Goal: Transaction & Acquisition: Subscribe to service/newsletter

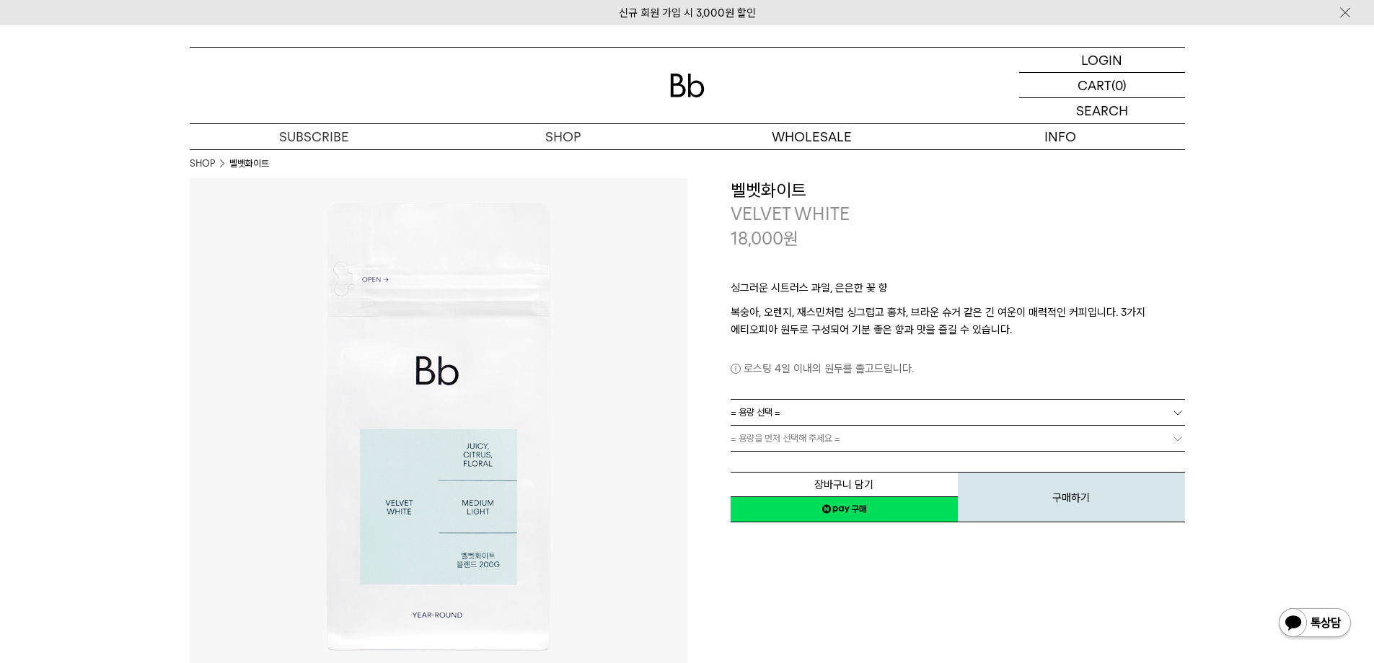
click at [672, 88] on img at bounding box center [687, 86] width 35 height 24
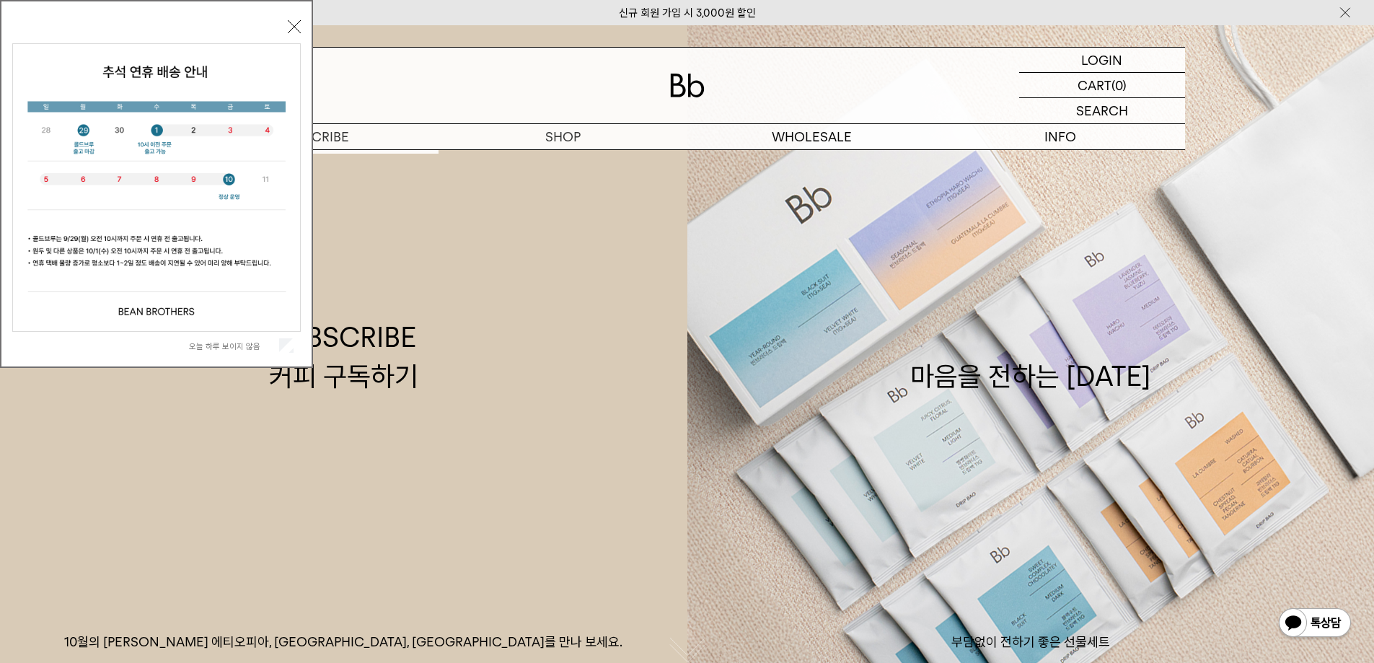
click at [292, 26] on button "닫기" at bounding box center [294, 26] width 13 height 13
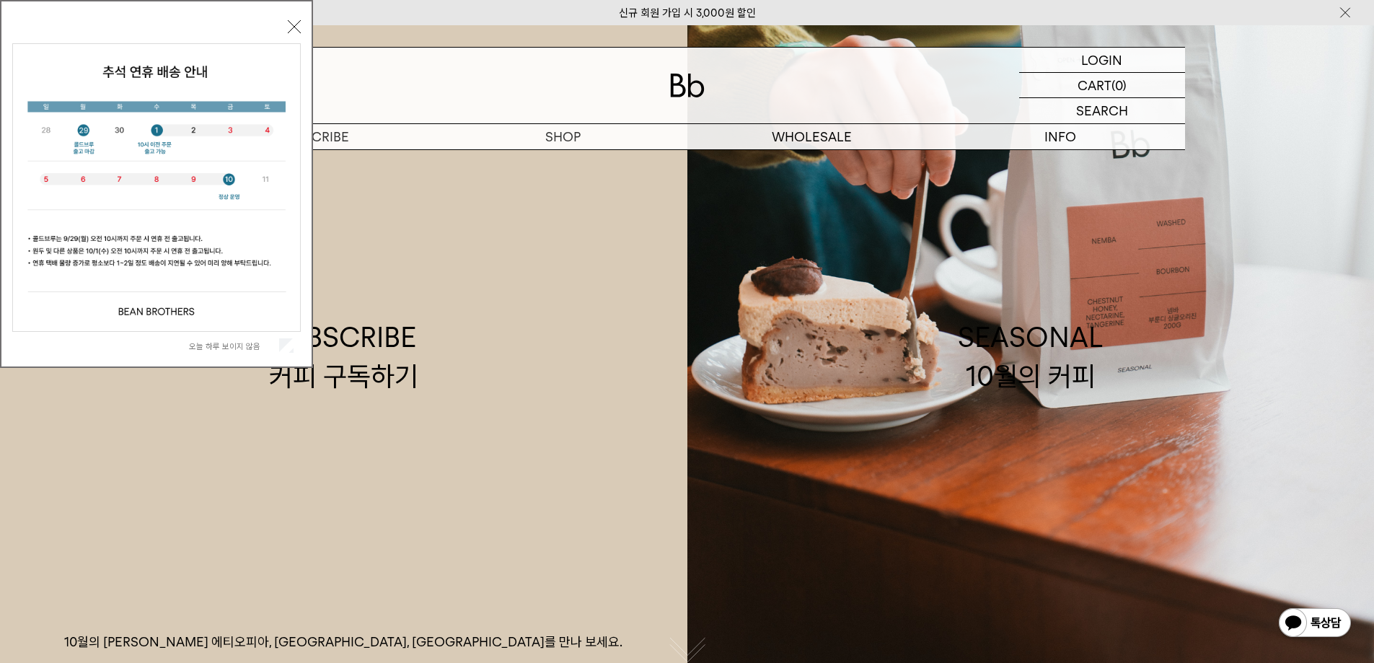
click at [291, 25] on button "닫기" at bounding box center [294, 26] width 13 height 13
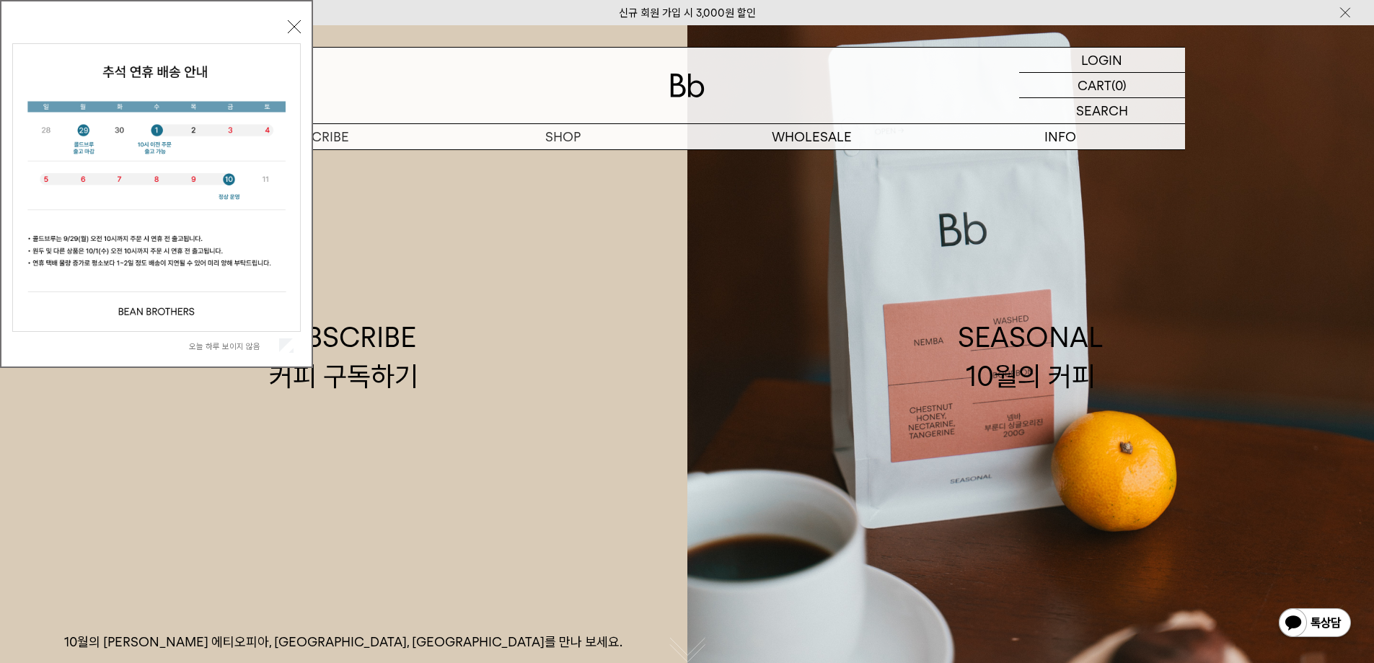
click at [294, 29] on button "닫기" at bounding box center [294, 26] width 13 height 13
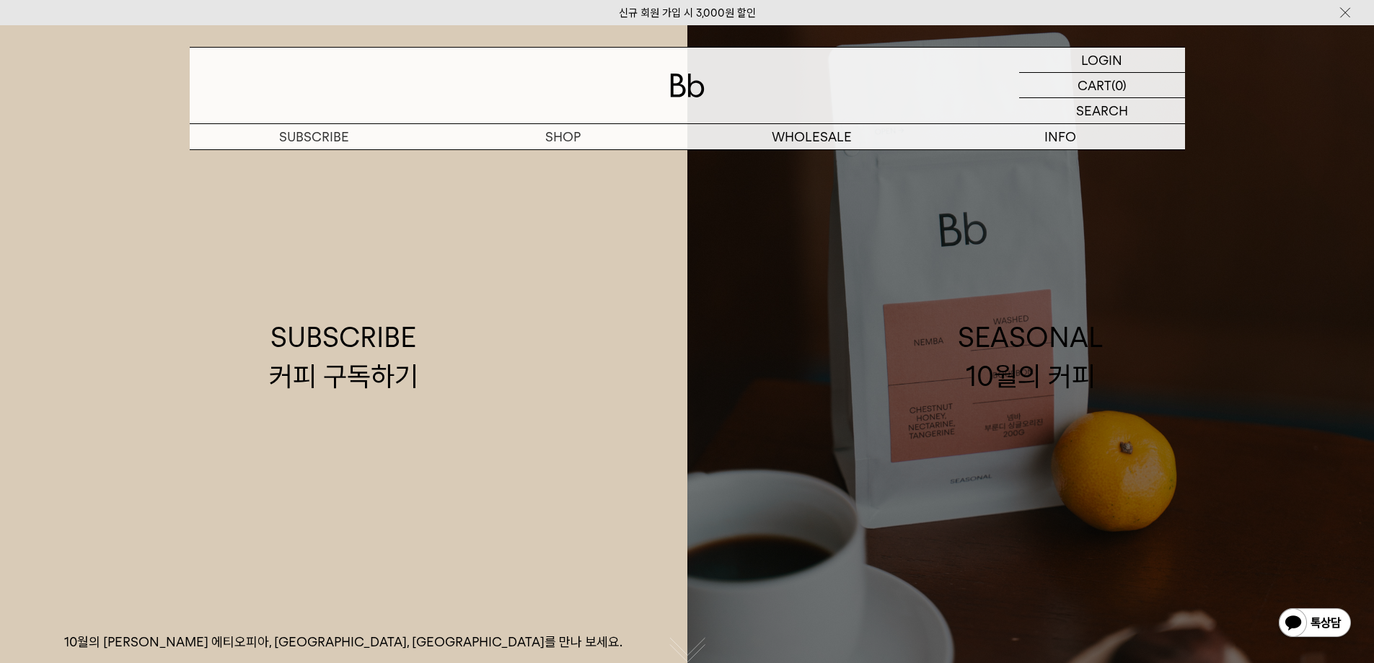
click at [1223, 262] on link "SEASONAL 10월의 커피" at bounding box center [1030, 356] width 687 height 663
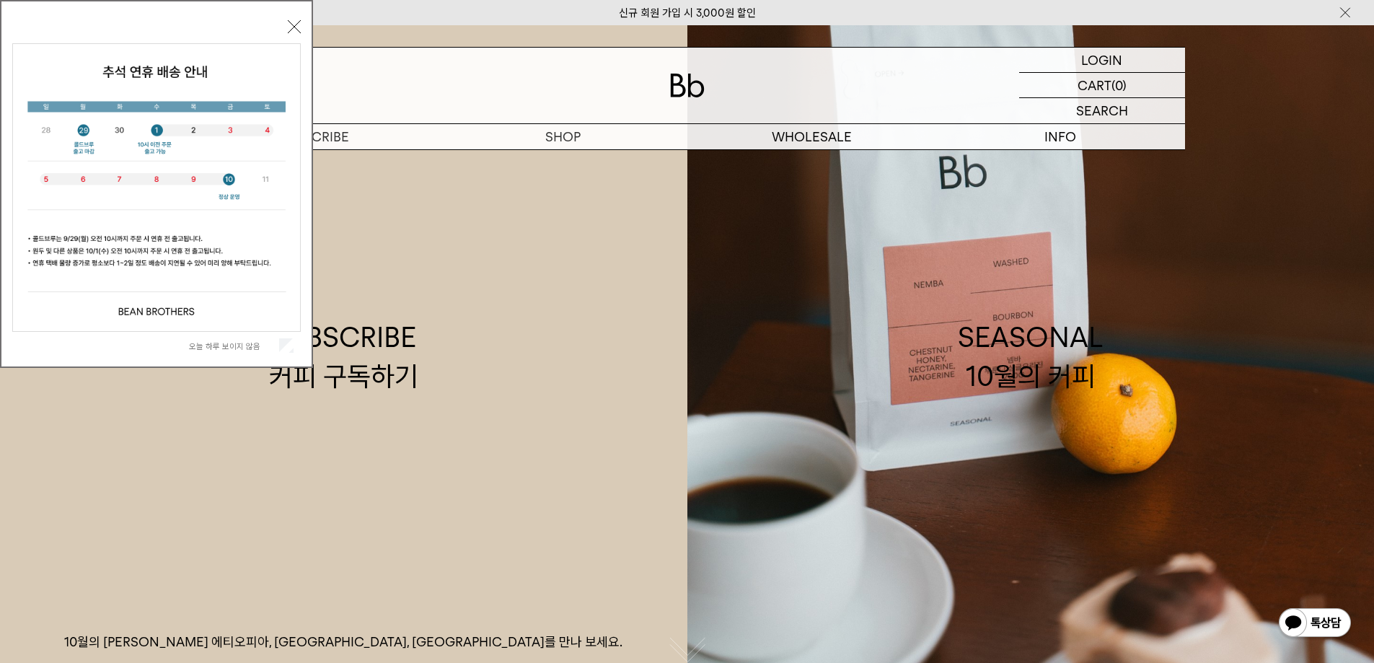
click at [296, 29] on button "닫기" at bounding box center [294, 26] width 13 height 13
click at [295, 32] on button "닫기" at bounding box center [294, 26] width 13 height 13
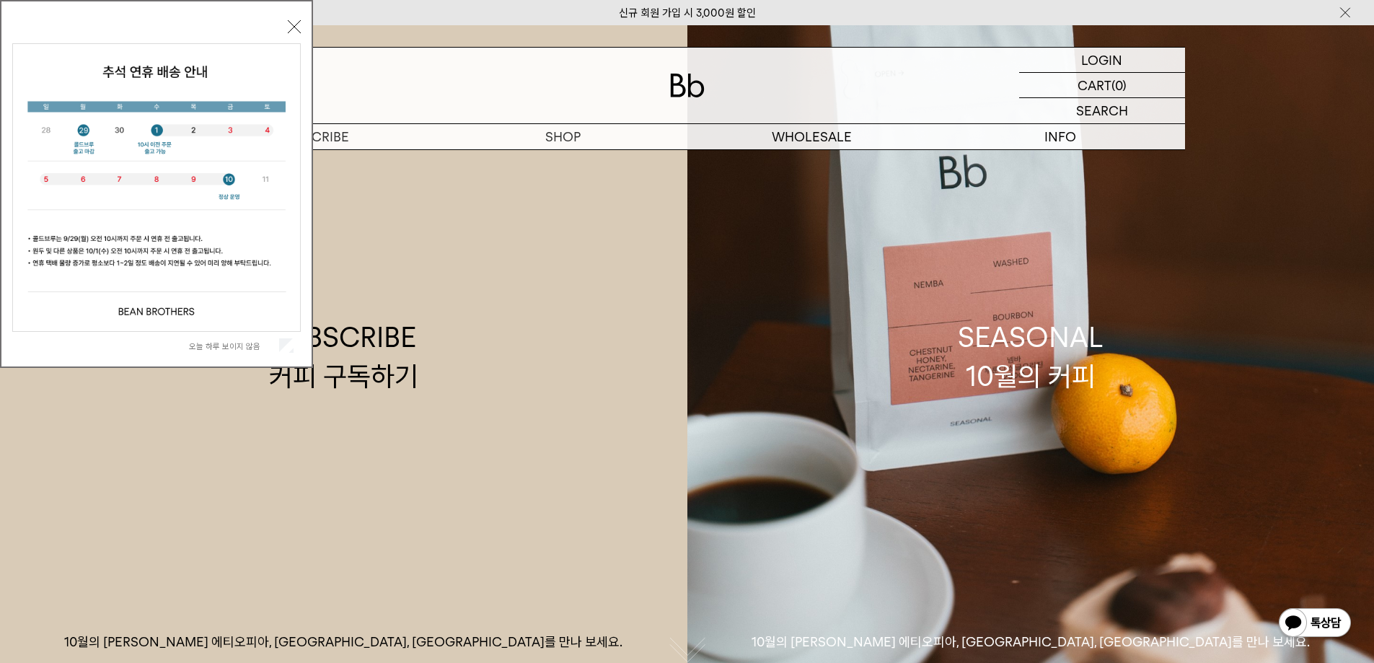
click at [286, 11] on div "오늘 하루 보이지 않음 닫기" at bounding box center [156, 184] width 313 height 368
click at [293, 19] on div "오늘 하루 보이지 않음 닫기" at bounding box center [156, 187] width 288 height 343
click at [290, 20] on button "닫기" at bounding box center [294, 26] width 13 height 13
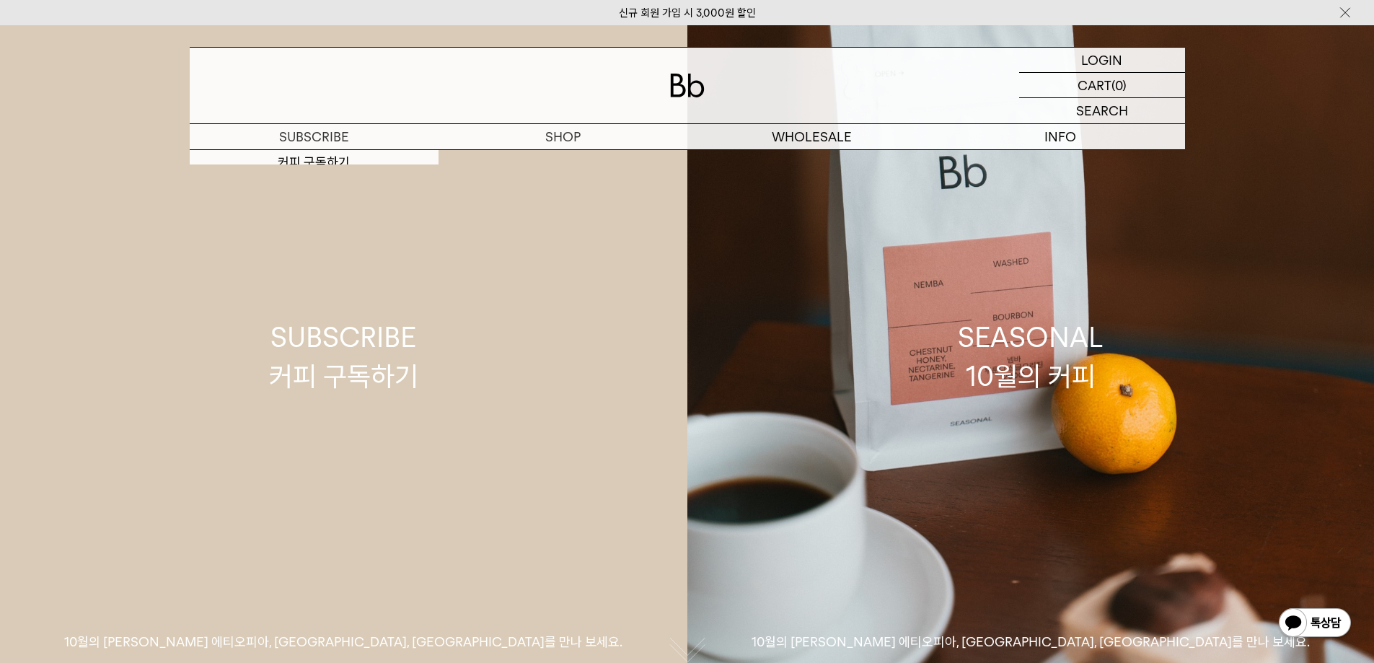
click at [450, 417] on link "SUBSCRIBE 커피 구독하기 10월의 제철 커피 에티오피아, 부룬디, 콜롬비아를 만나 보세요." at bounding box center [343, 356] width 687 height 663
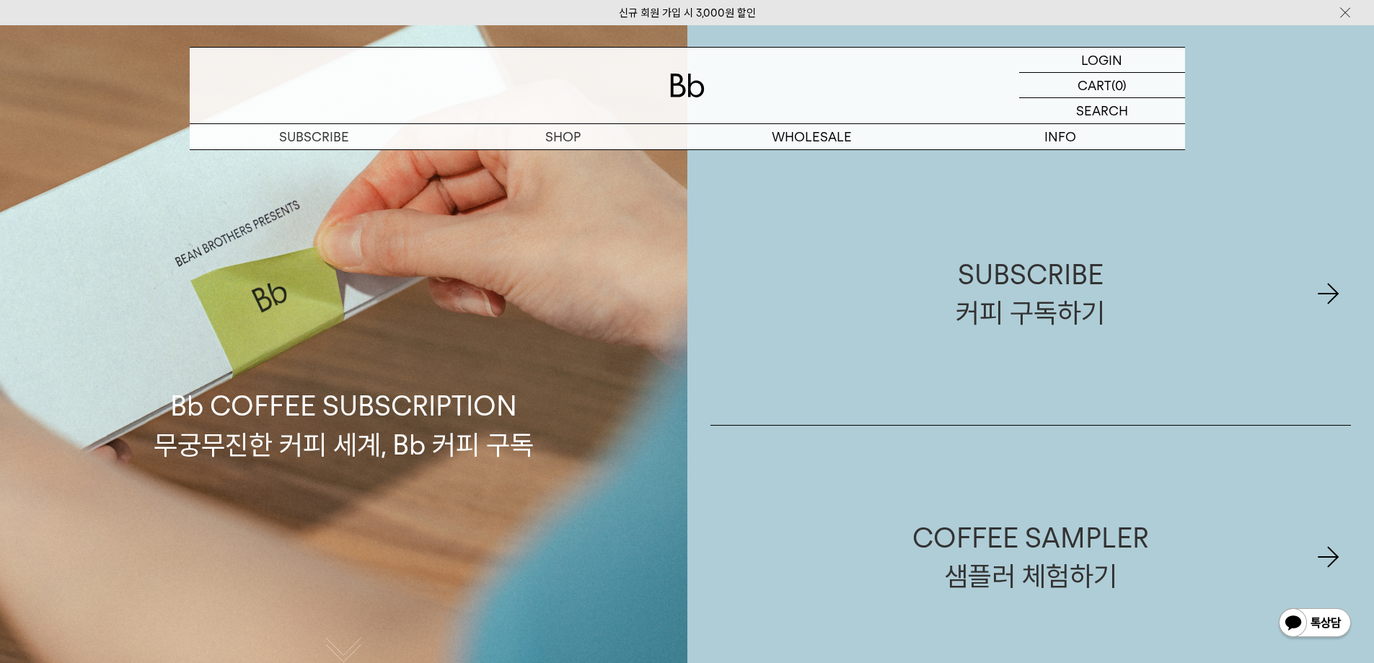
click at [408, 420] on p "Bb COFFEE SUBSCRIPTION 무궁무진한 커피 세계, Bb 커피 구독" at bounding box center [344, 355] width 380 height 213
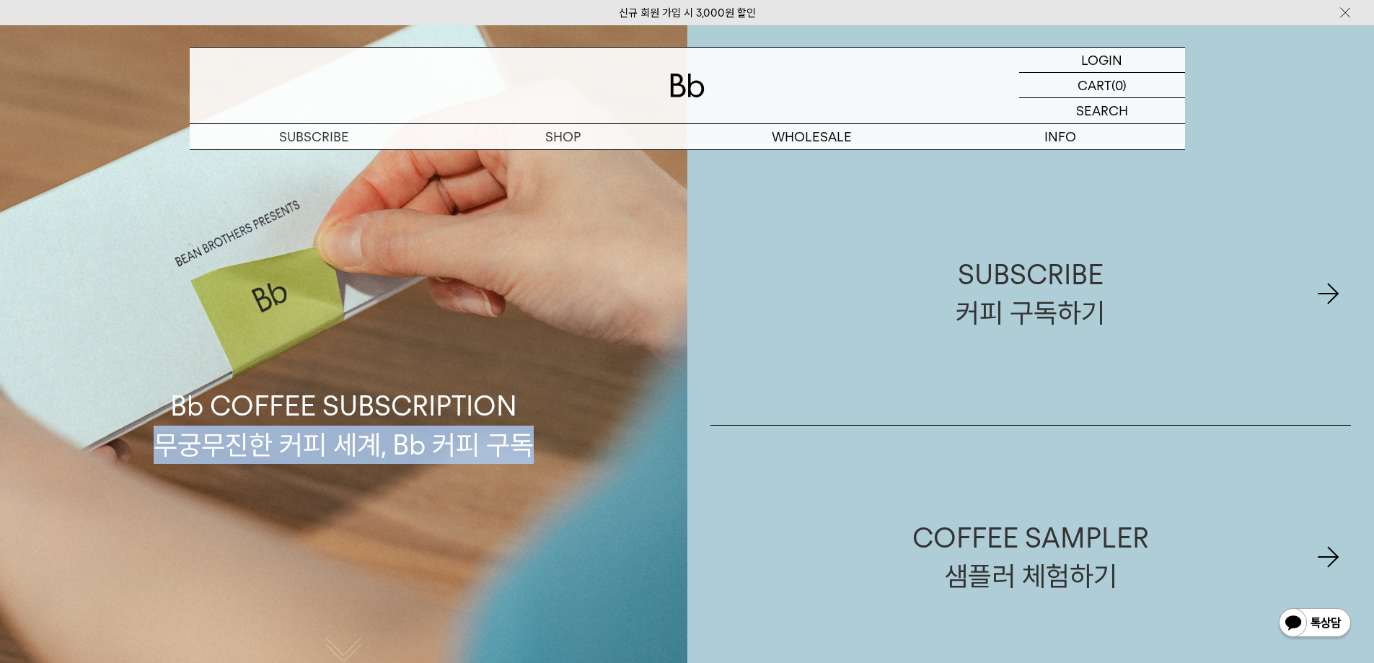
drag, startPoint x: 158, startPoint y: 441, endPoint x: 573, endPoint y: 444, distance: 414.6
click at [573, 444] on div "Bb COFFEE SUBSCRIPTION 무궁무진한 커피 세계, Bb 커피 구독" at bounding box center [343, 356] width 687 height 663
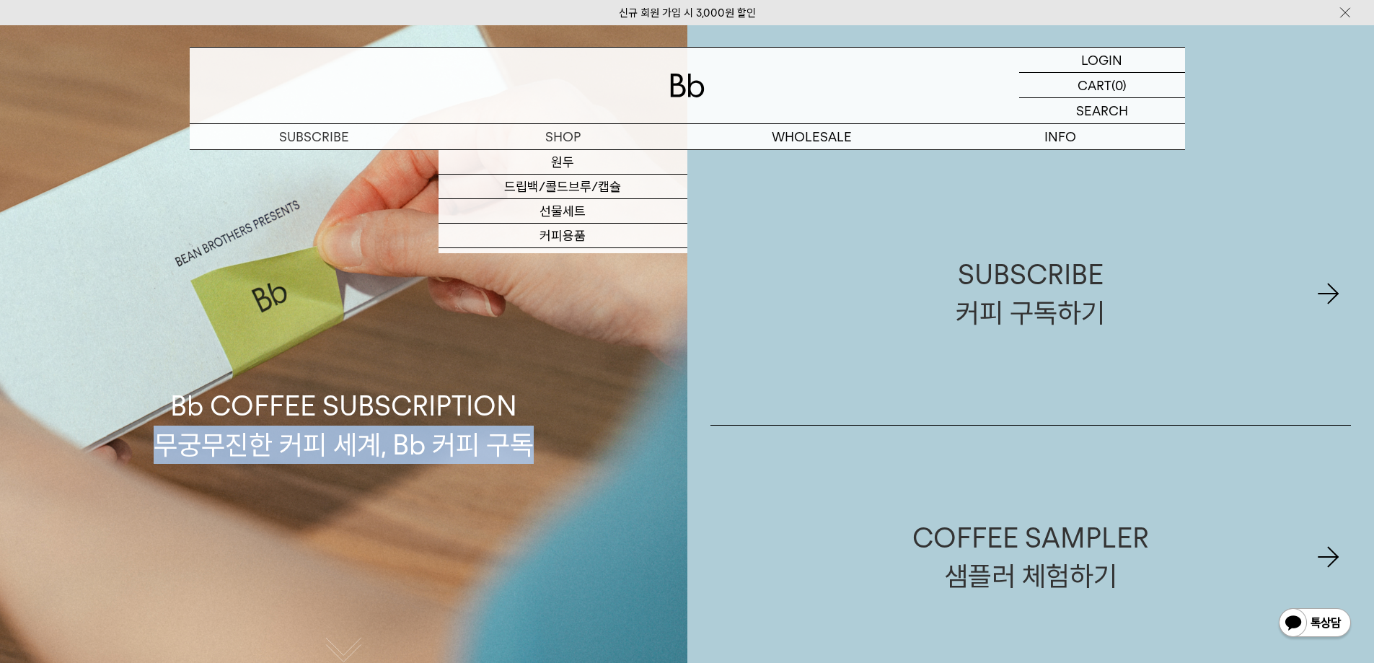
click at [681, 87] on img at bounding box center [687, 86] width 35 height 24
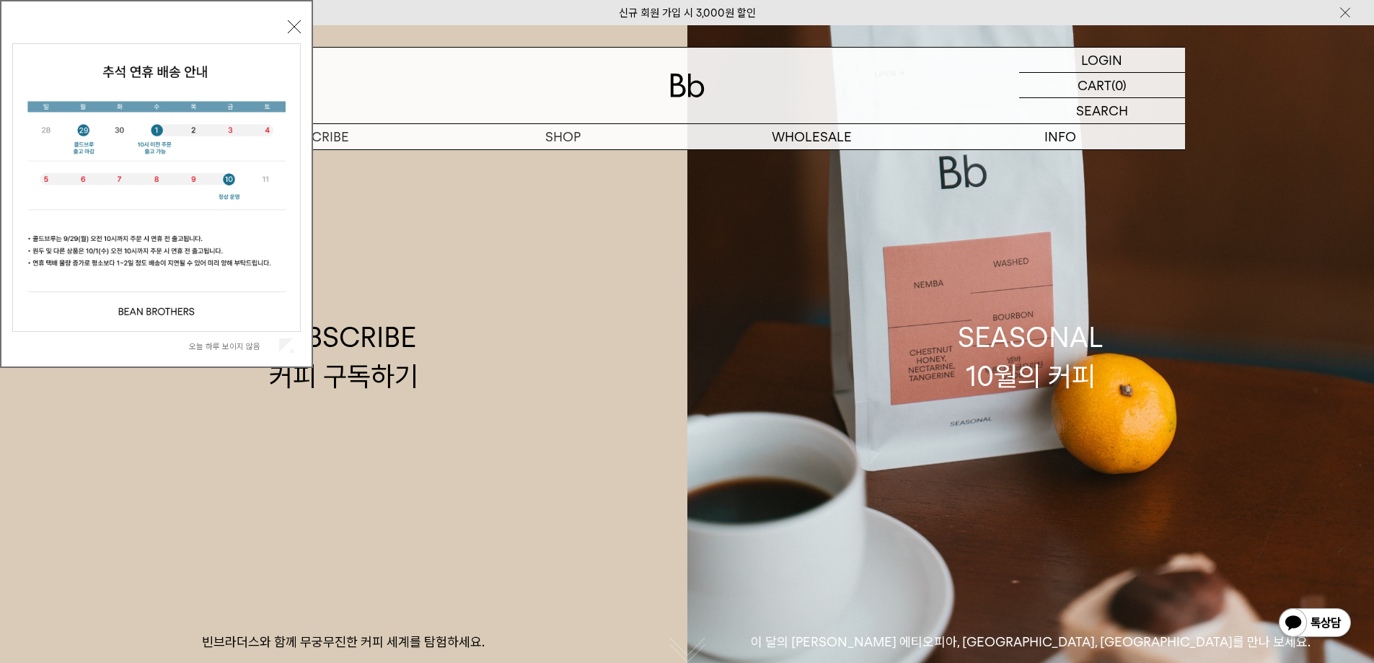
click at [290, 27] on button "닫기" at bounding box center [294, 26] width 13 height 13
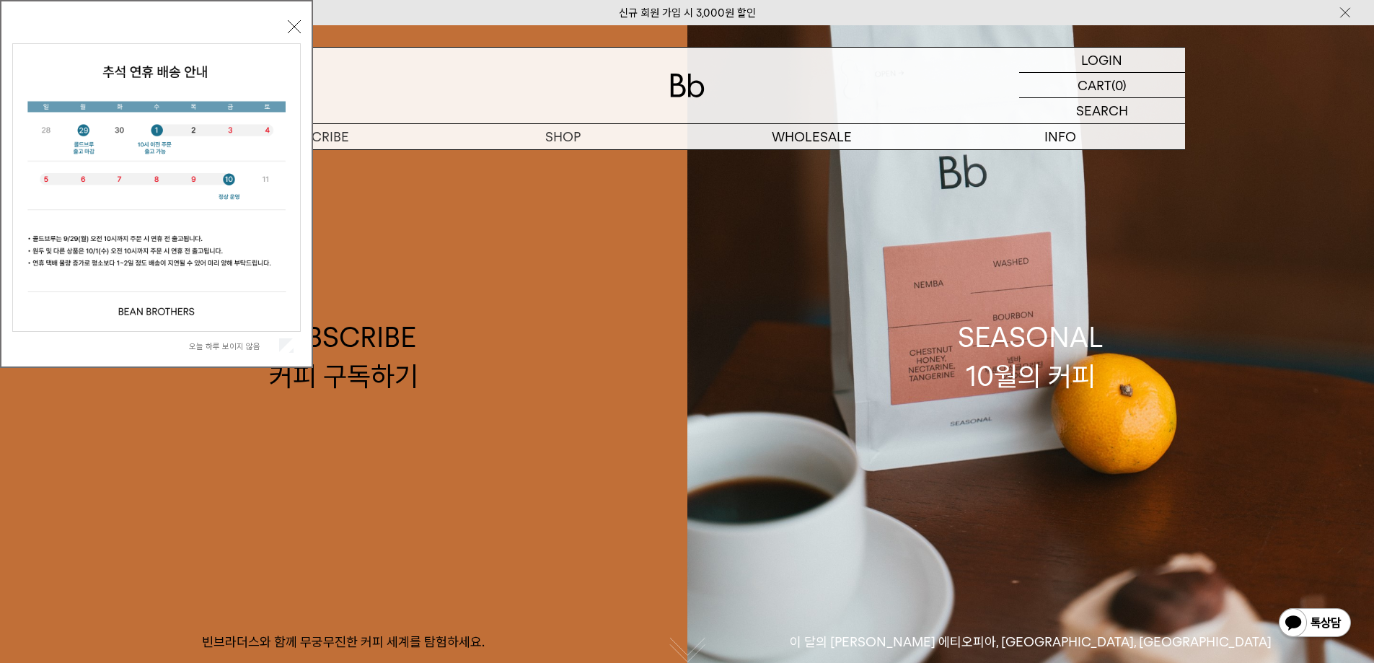
click at [294, 15] on div "오늘 하루 보이지 않음 닫기" at bounding box center [156, 184] width 313 height 368
click at [296, 24] on button "닫기" at bounding box center [294, 26] width 13 height 13
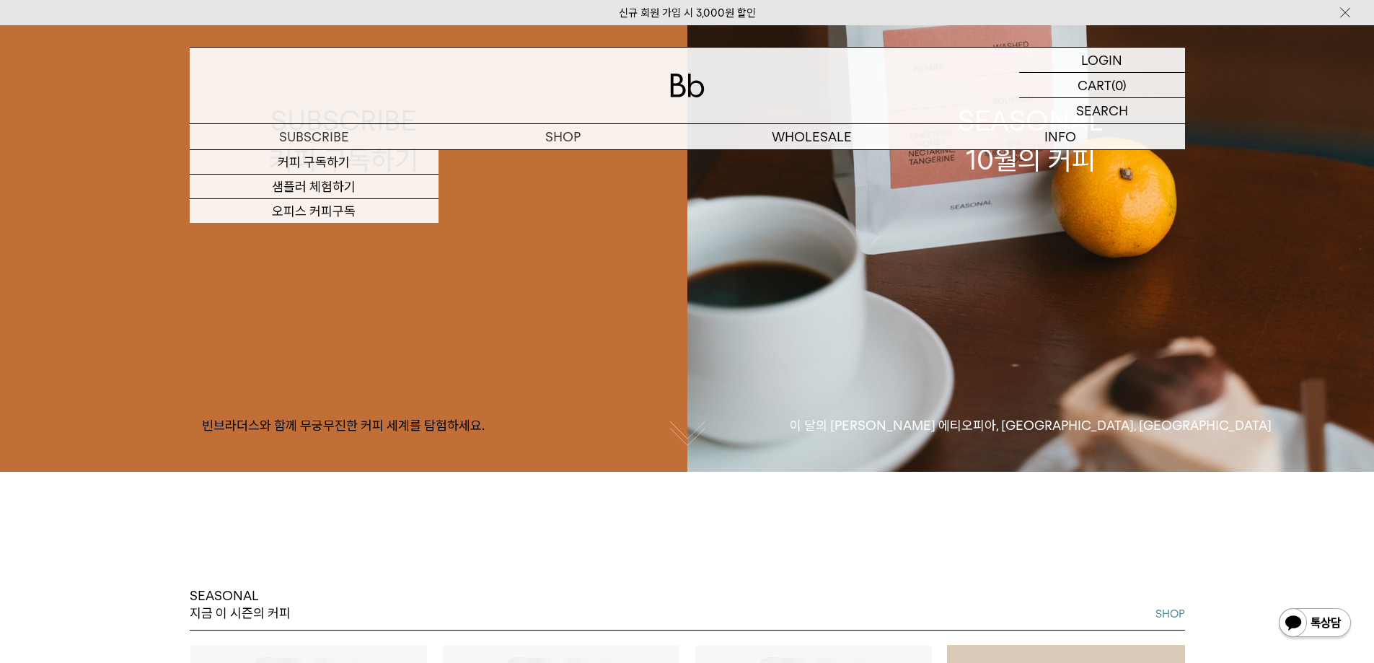
scroll to position [433, 0]
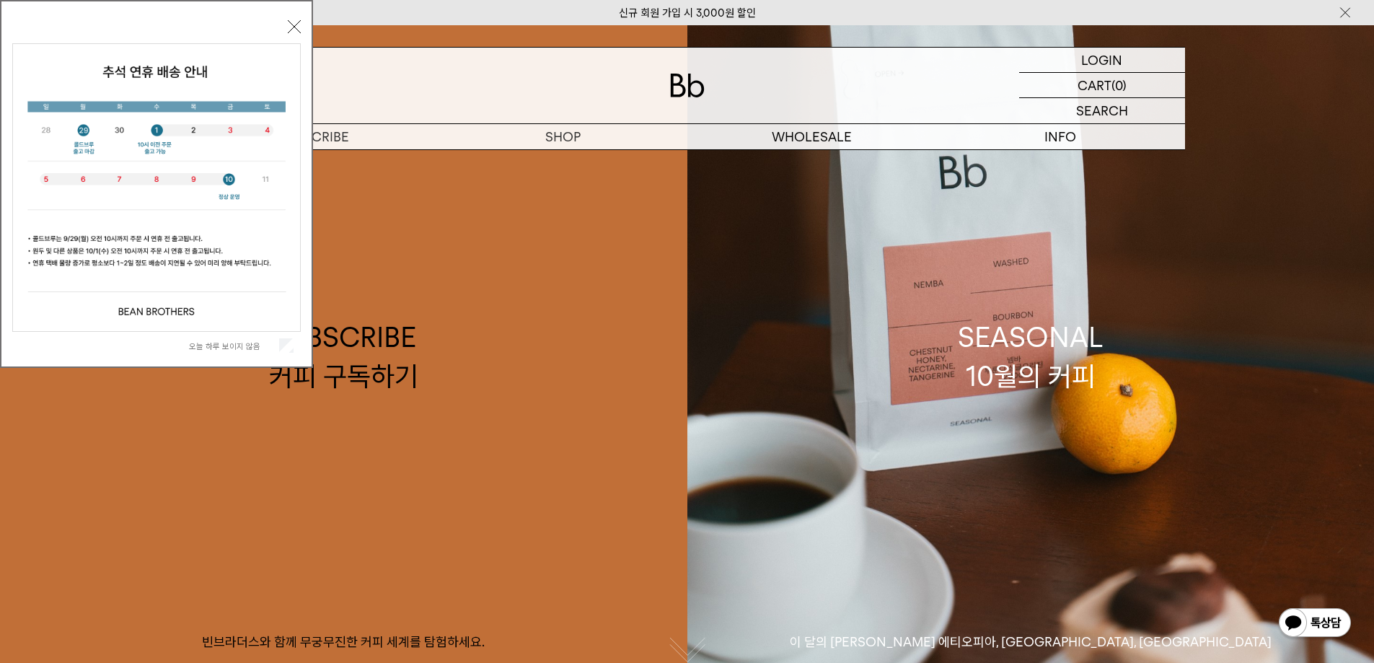
click at [301, 19] on div "오늘 하루 보이지 않음 닫기" at bounding box center [156, 184] width 313 height 368
click at [294, 31] on button "닫기" at bounding box center [294, 26] width 13 height 13
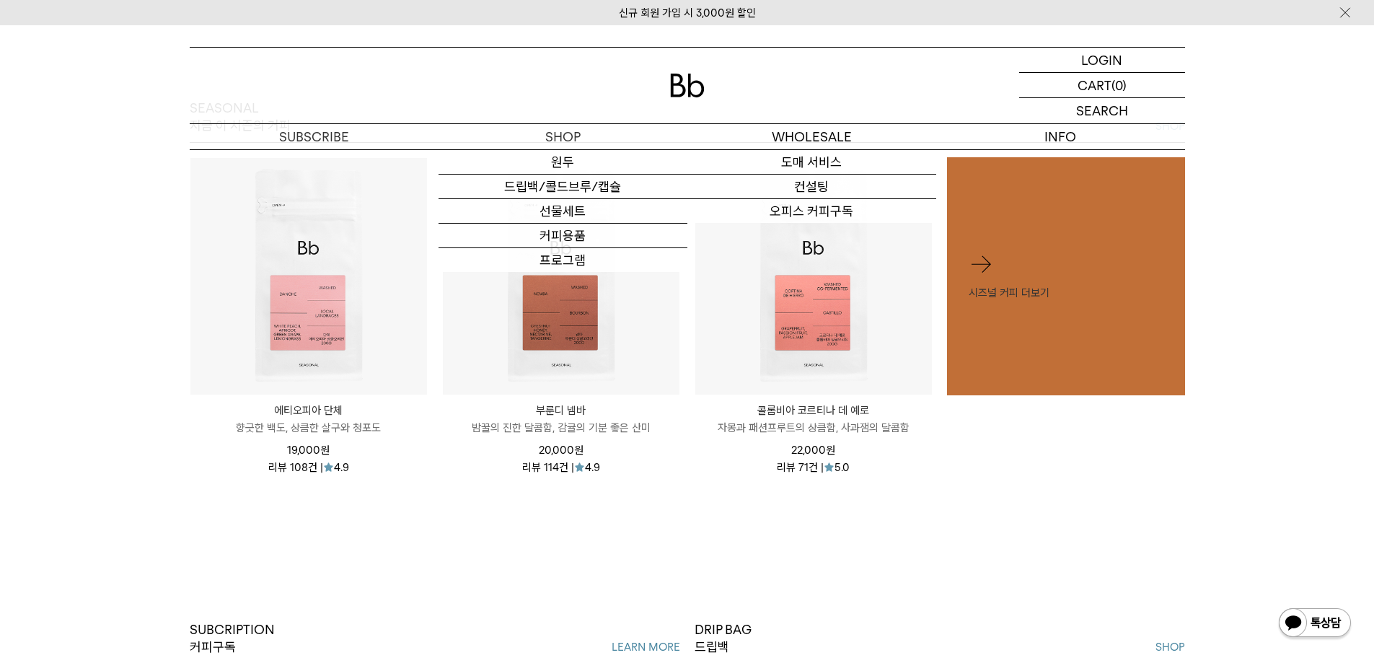
scroll to position [721, 0]
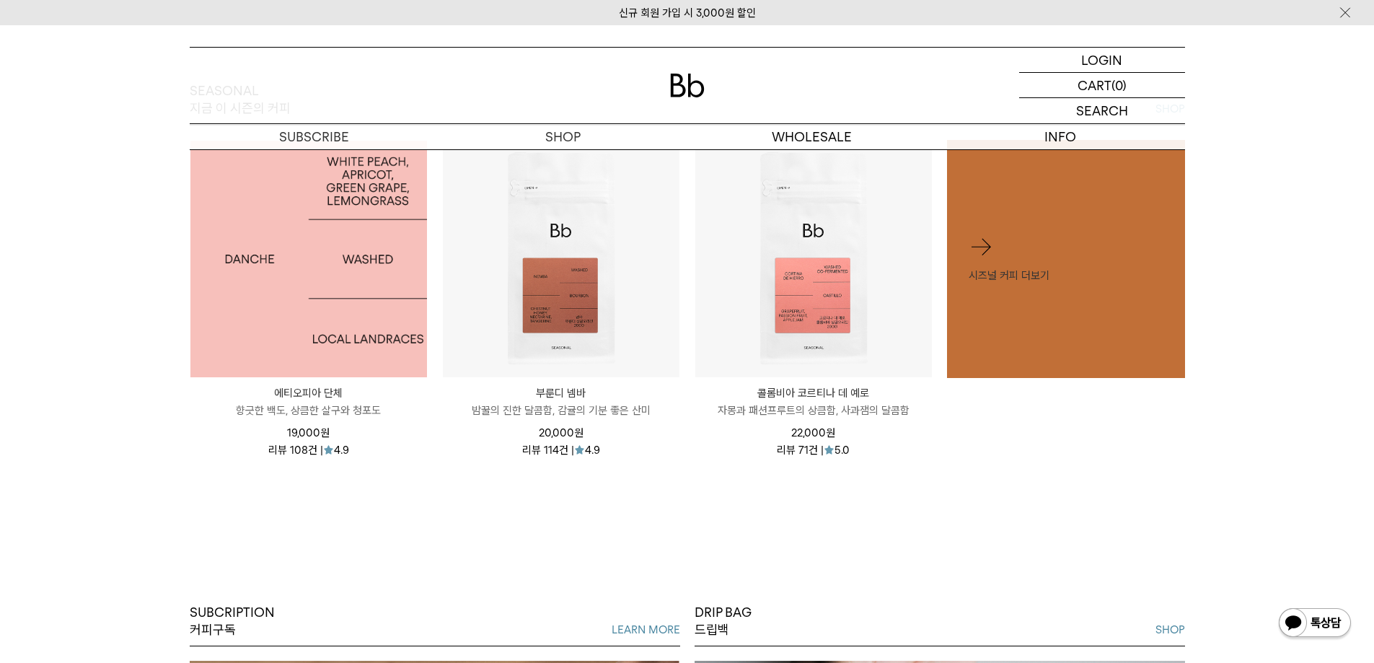
click at [365, 326] on img at bounding box center [308, 259] width 237 height 237
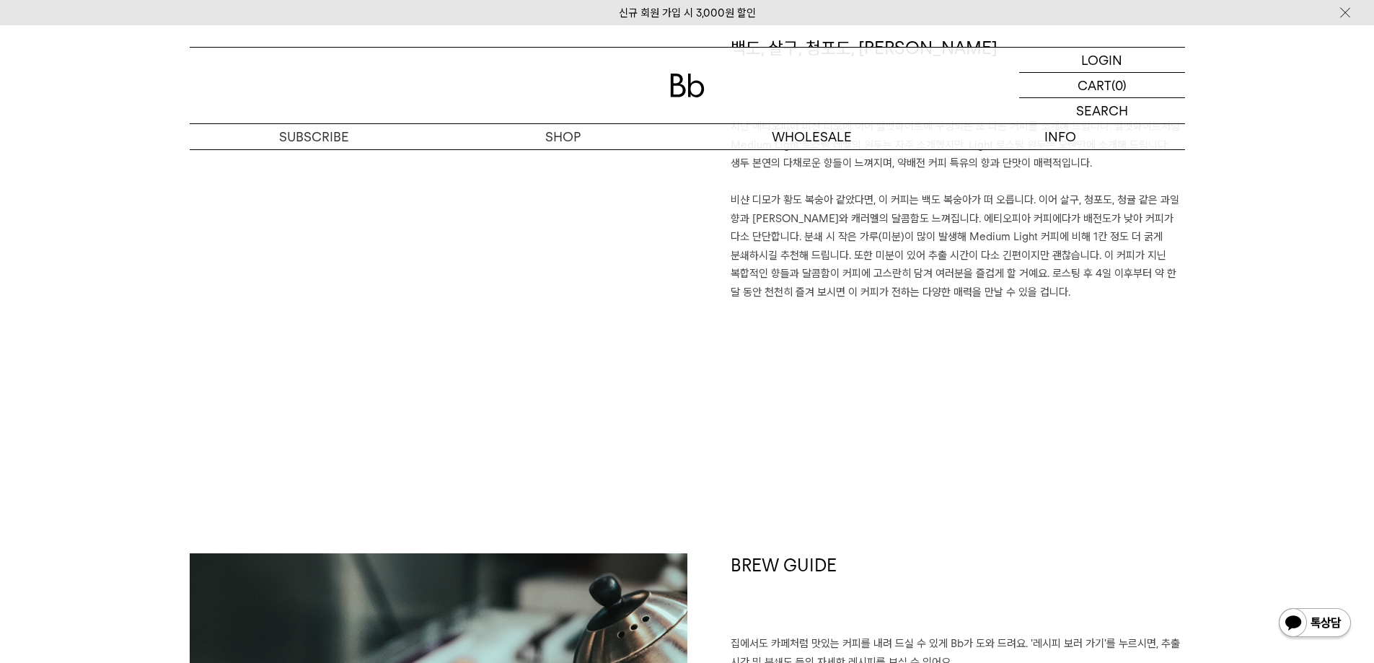
scroll to position [1009, 0]
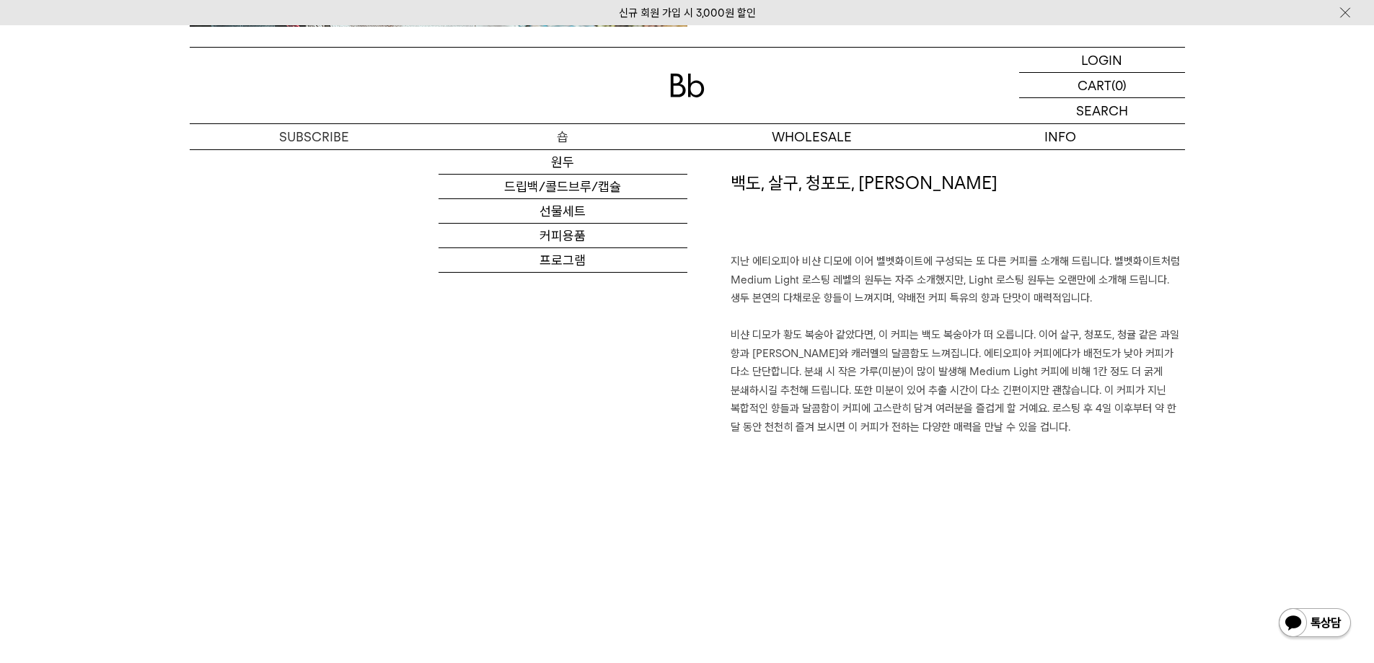
click at [562, 145] on p "숍" at bounding box center [562, 136] width 249 height 25
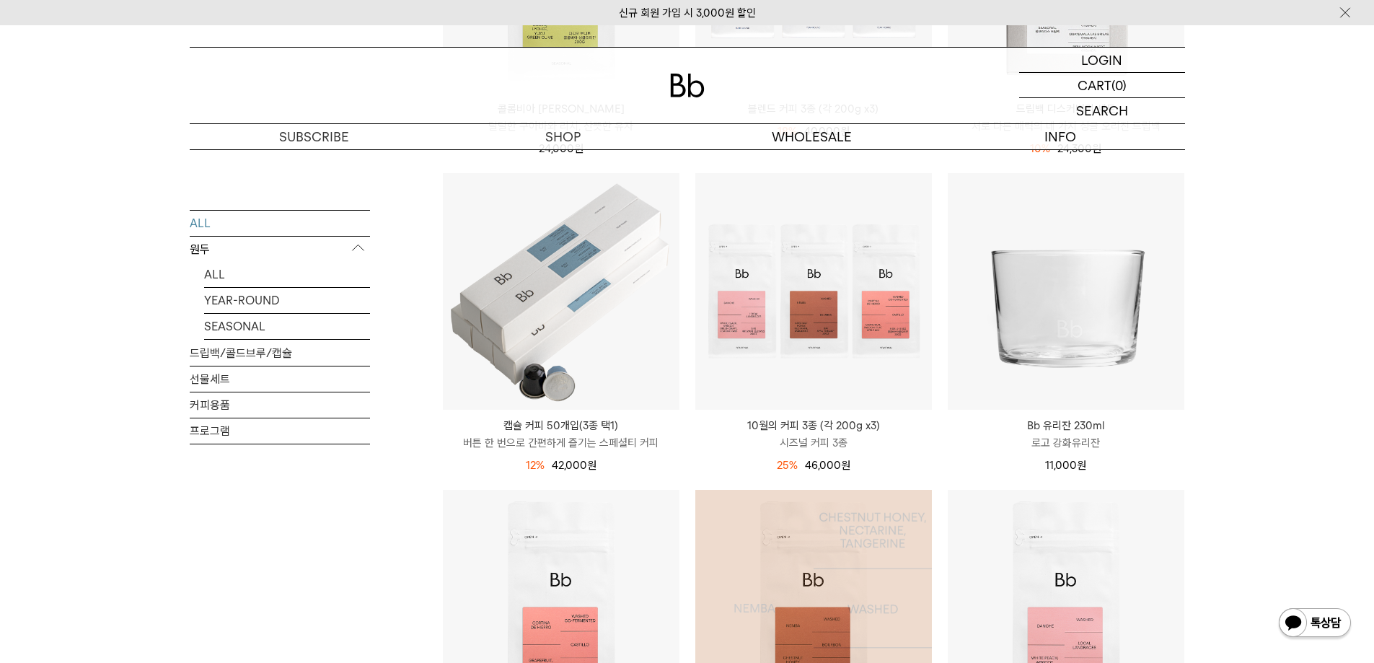
scroll to position [577, 0]
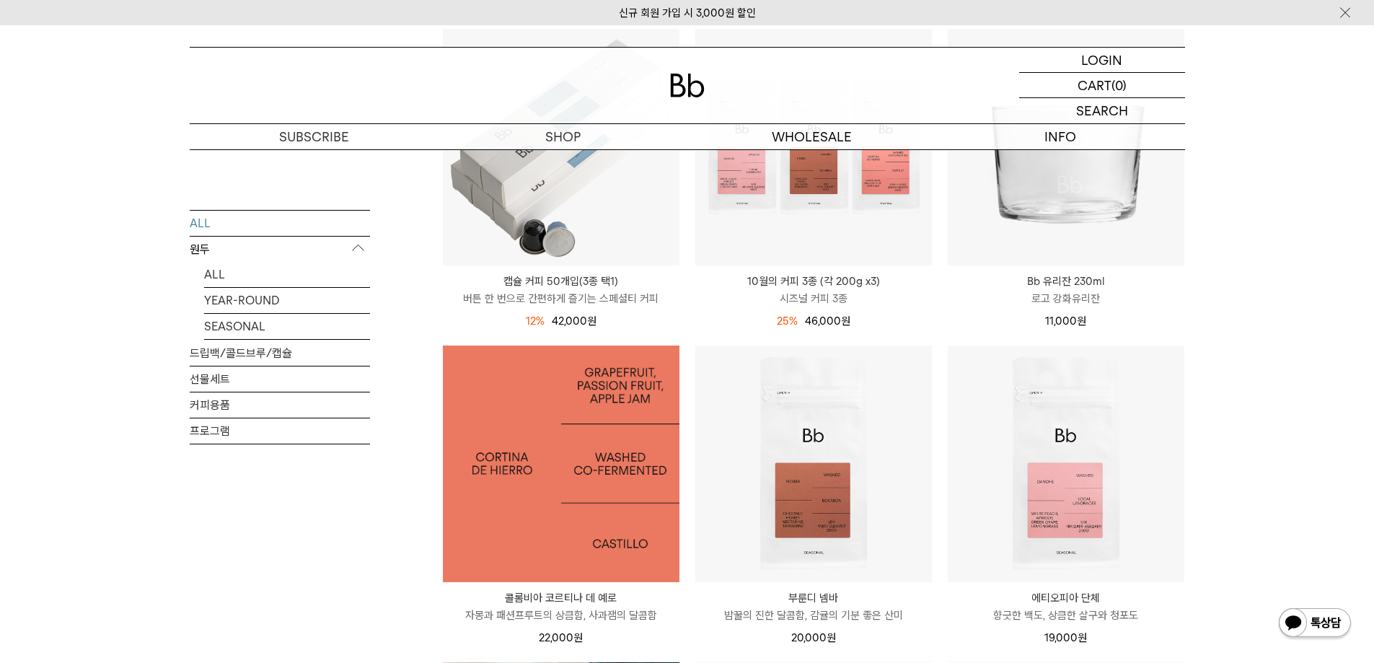
click at [640, 498] on img at bounding box center [561, 463] width 237 height 237
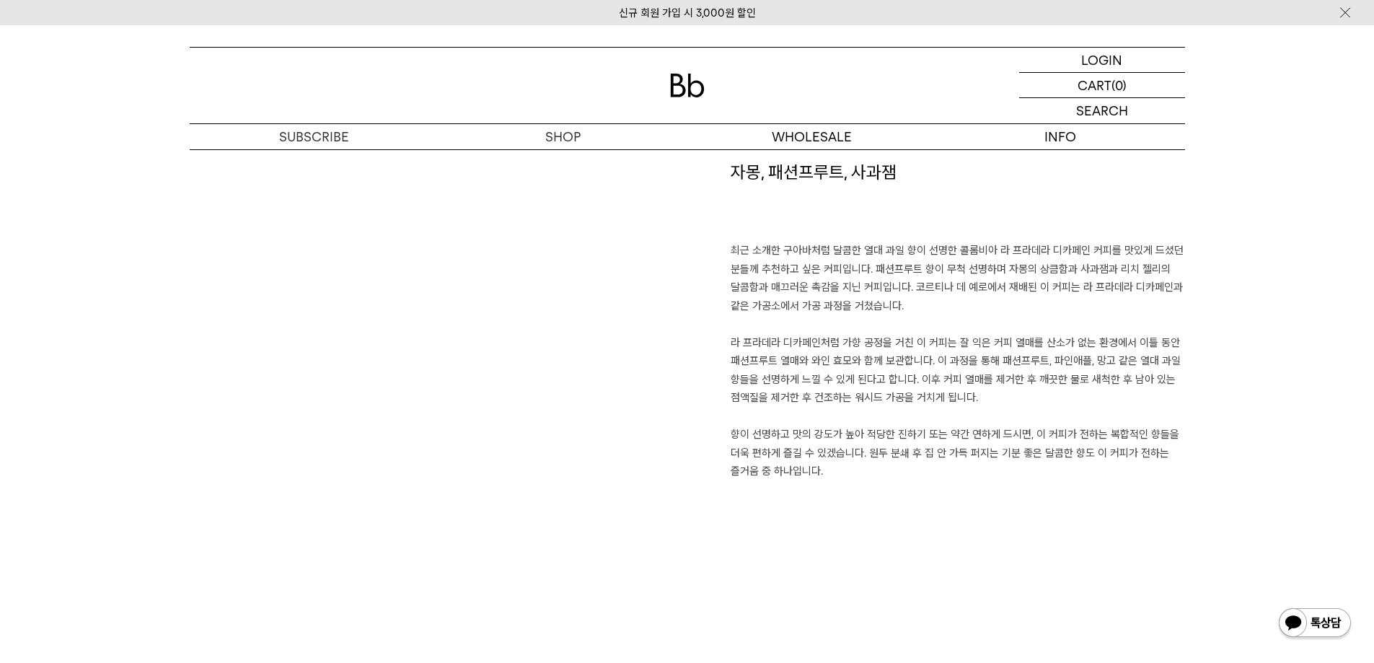
scroll to position [1009, 0]
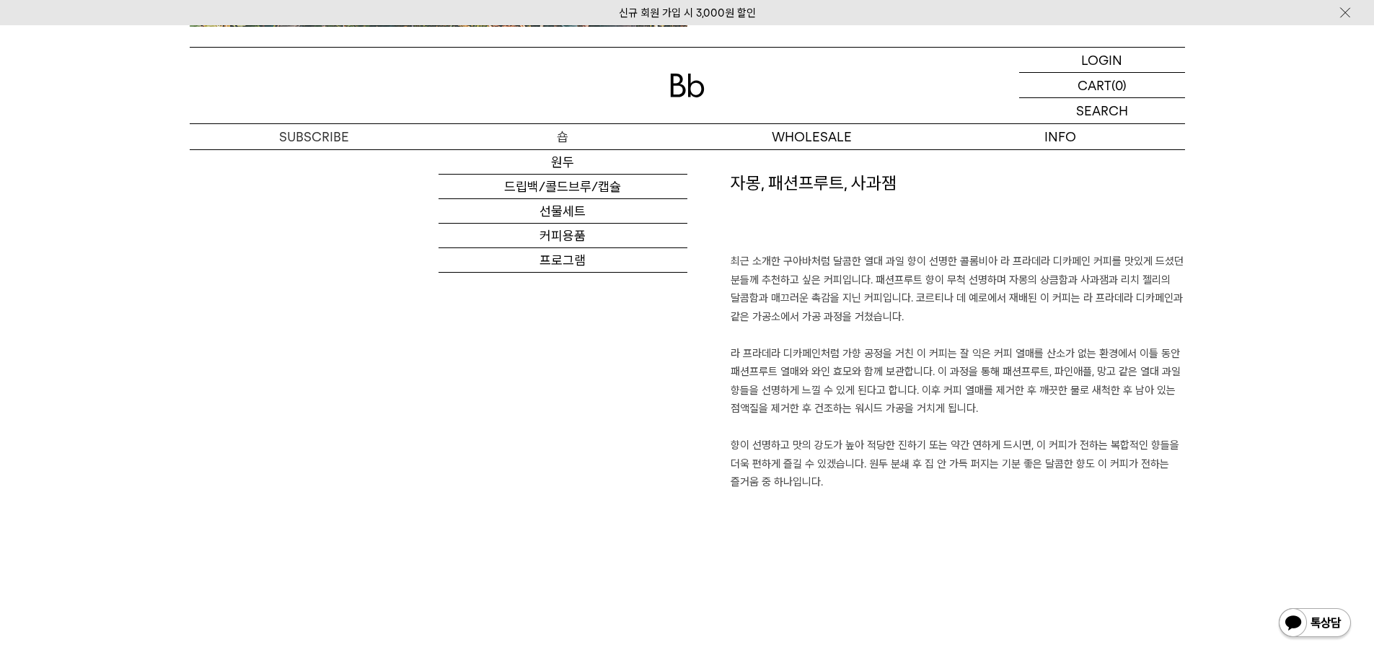
click at [570, 128] on p "숍" at bounding box center [562, 136] width 249 height 25
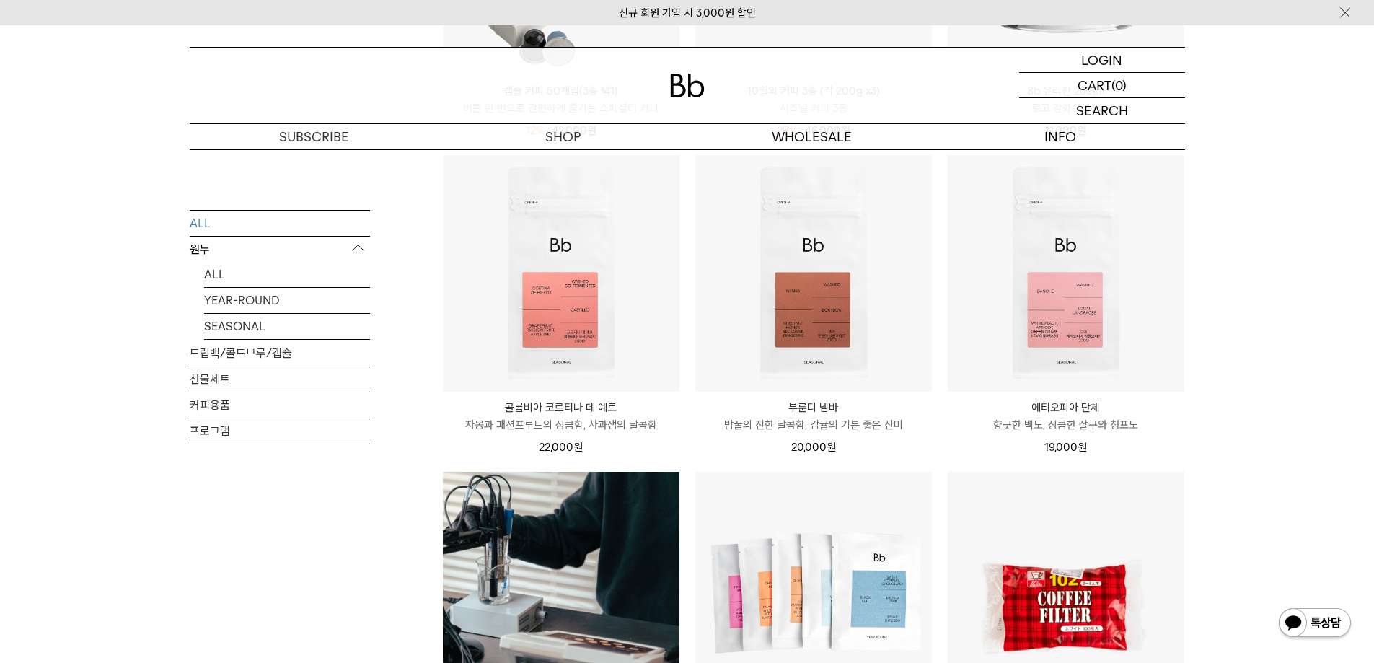
scroll to position [793, 0]
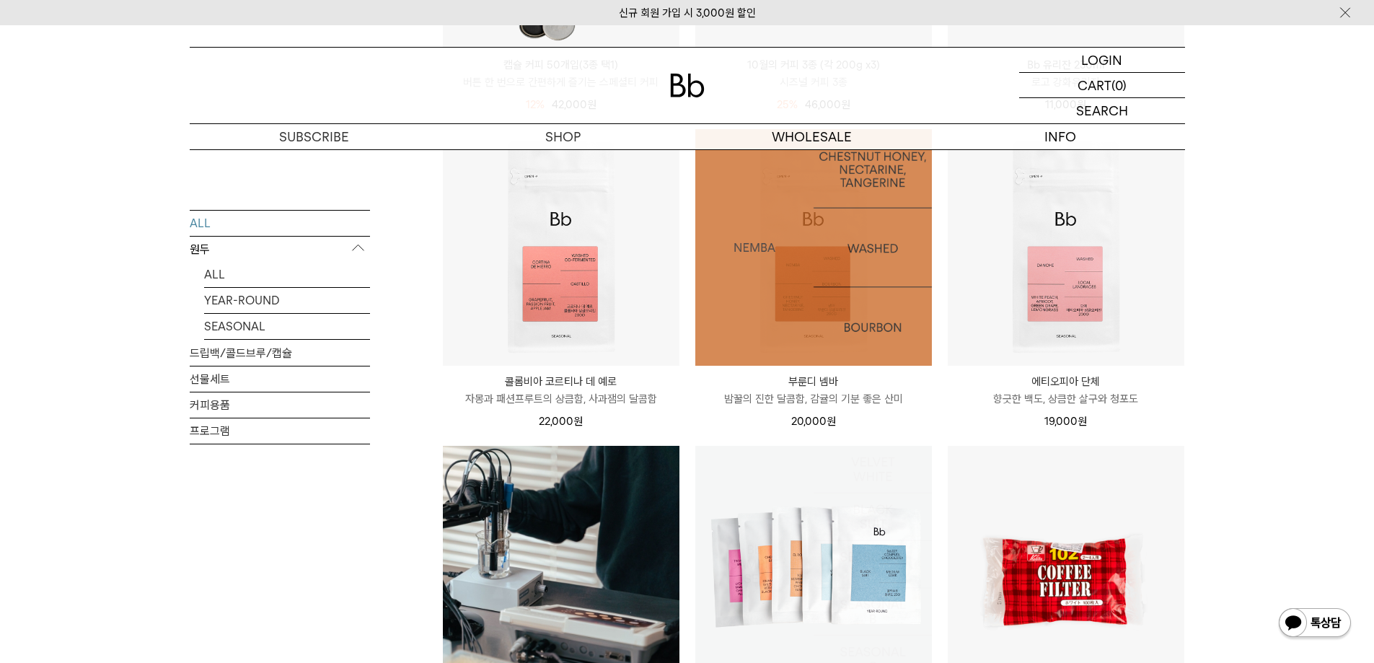
click at [803, 249] on img at bounding box center [813, 247] width 237 height 237
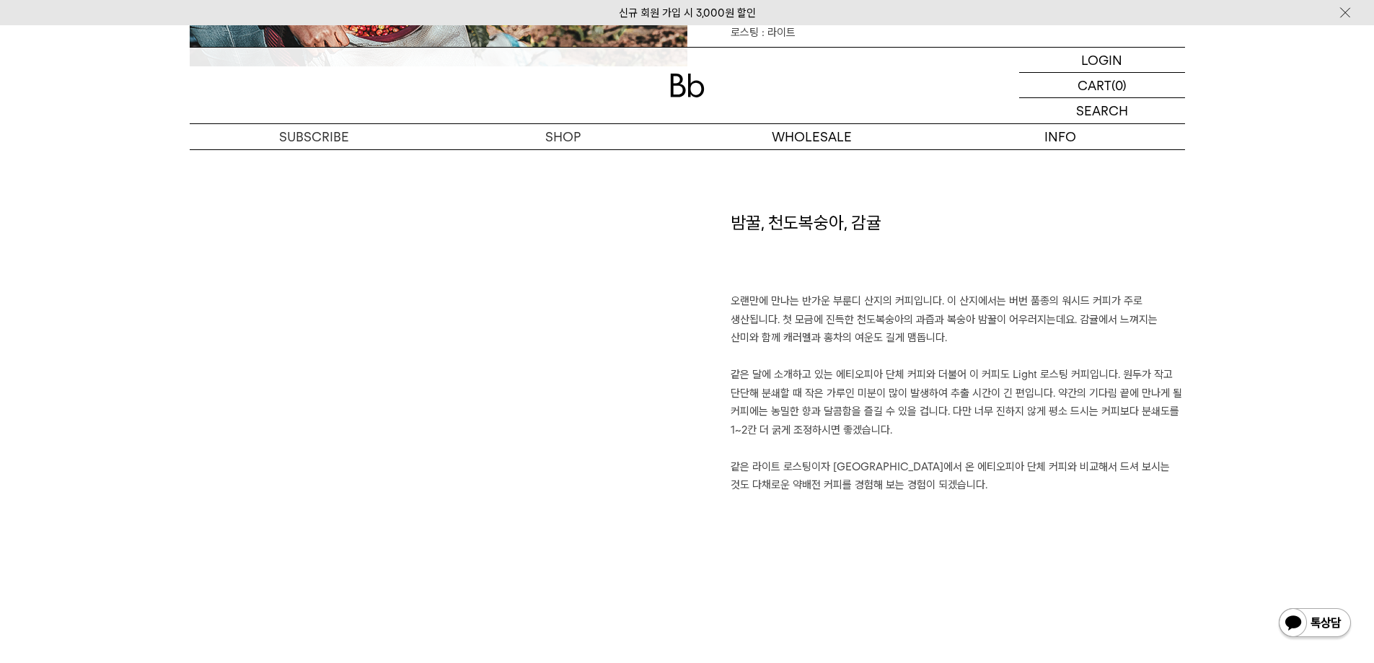
scroll to position [937, 0]
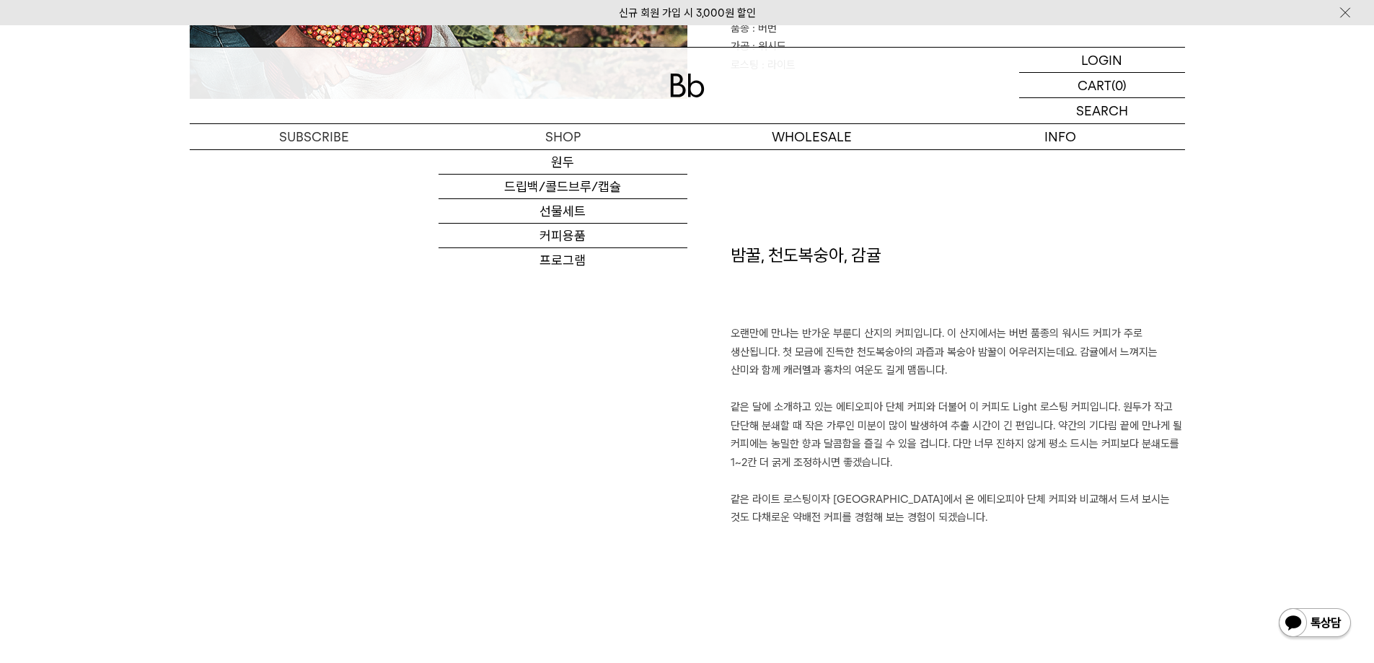
drag, startPoint x: 705, startPoint y: 102, endPoint x: 694, endPoint y: 94, distance: 13.4
click at [697, 96] on div at bounding box center [687, 86] width 995 height 76
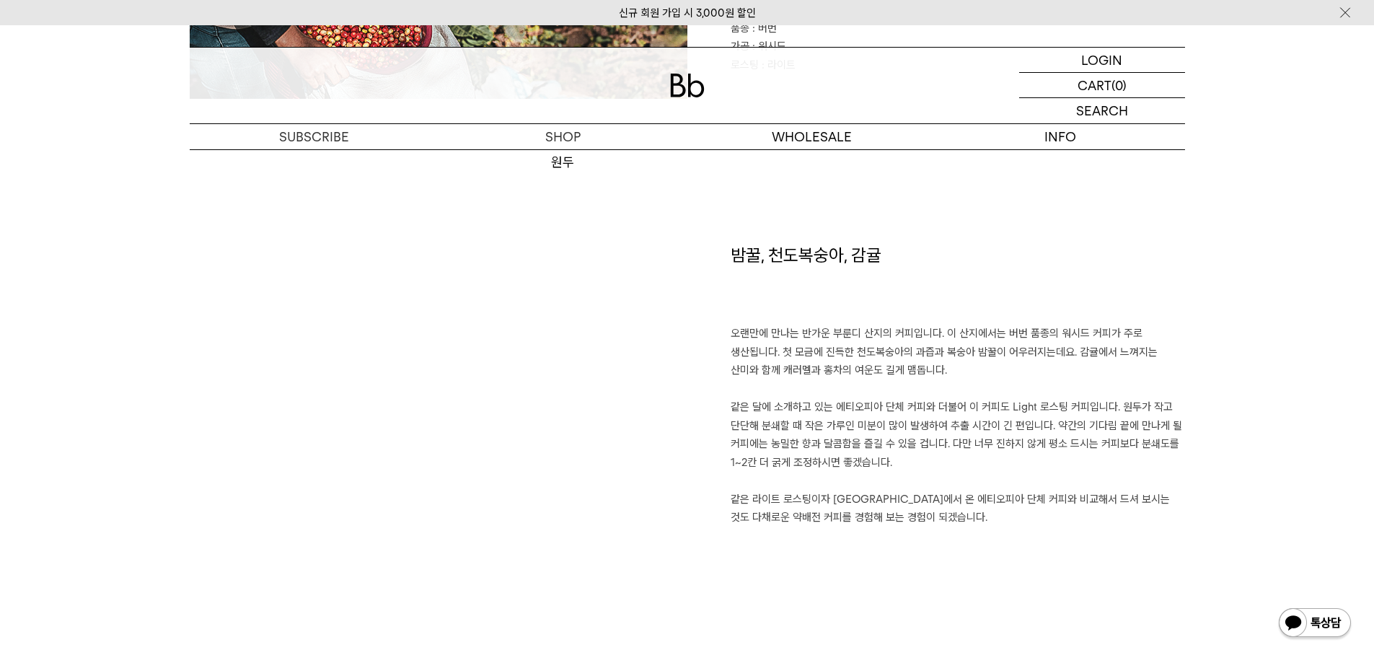
click at [694, 94] on img at bounding box center [687, 86] width 35 height 24
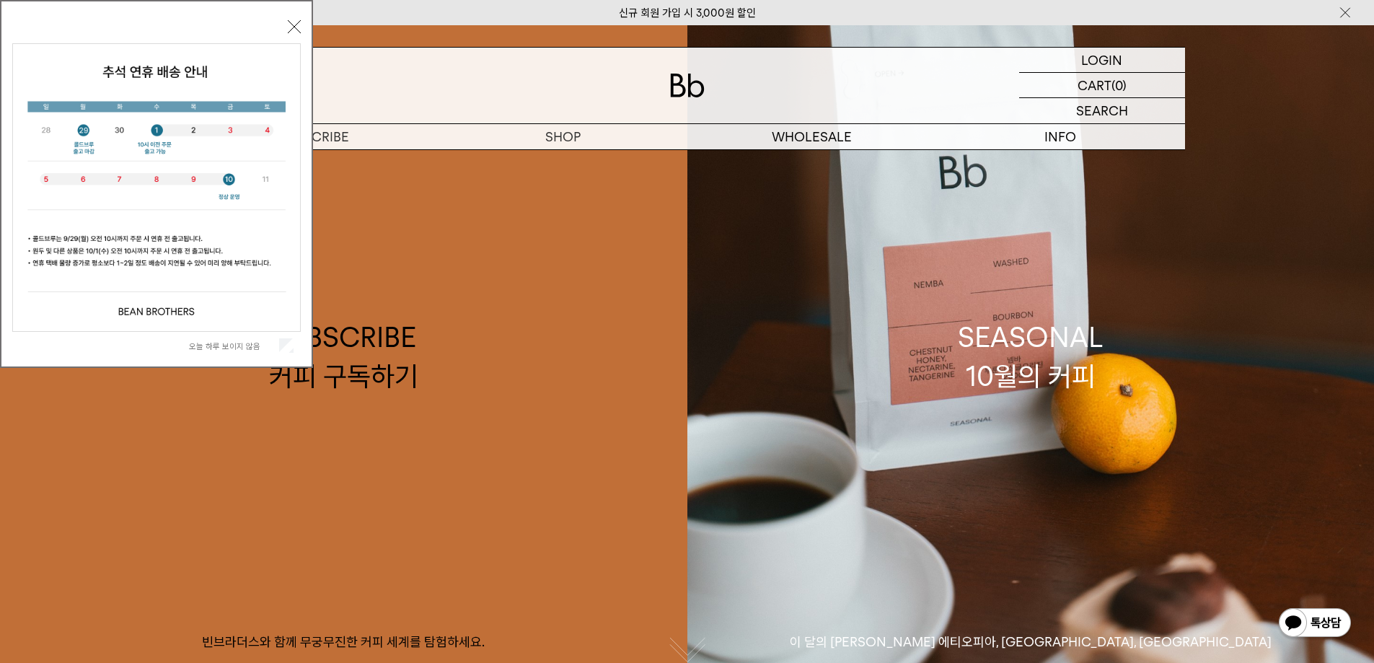
click at [285, 28] on div "[DATE] 하루 보이지 않음 닫기" at bounding box center [156, 187] width 288 height 343
click at [288, 28] on button "닫기" at bounding box center [294, 26] width 13 height 13
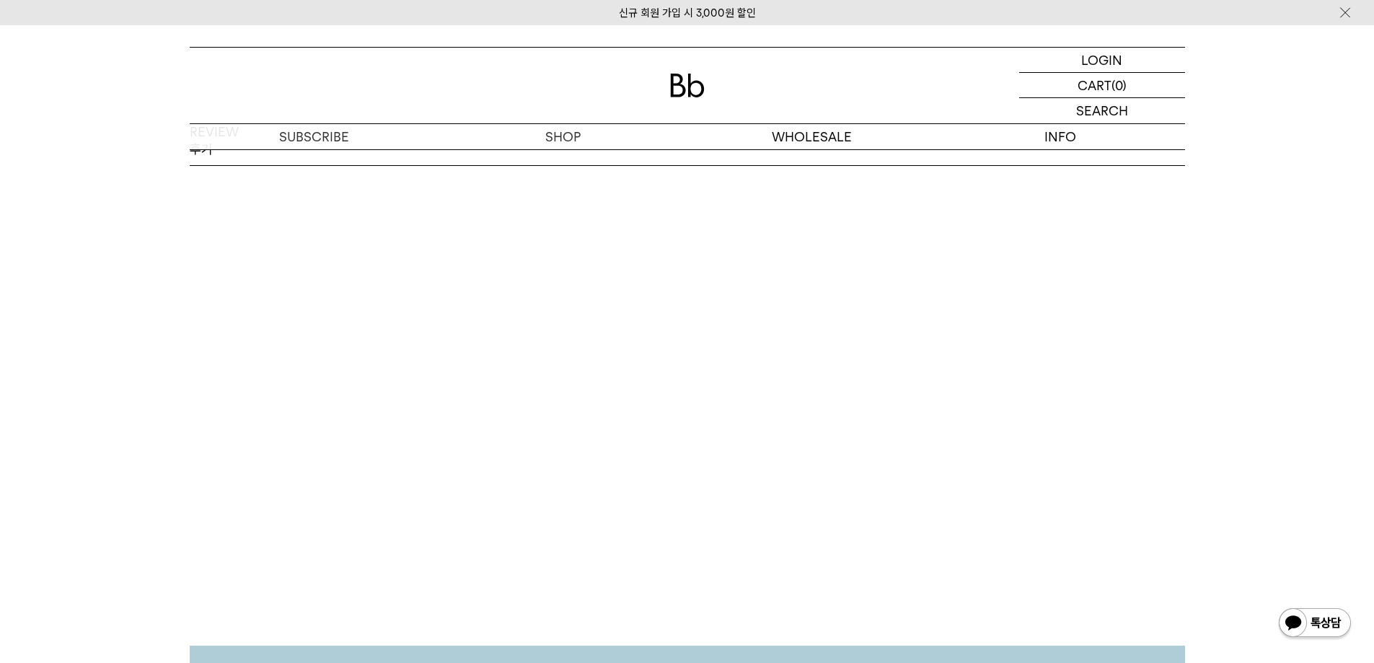
scroll to position [2163, 0]
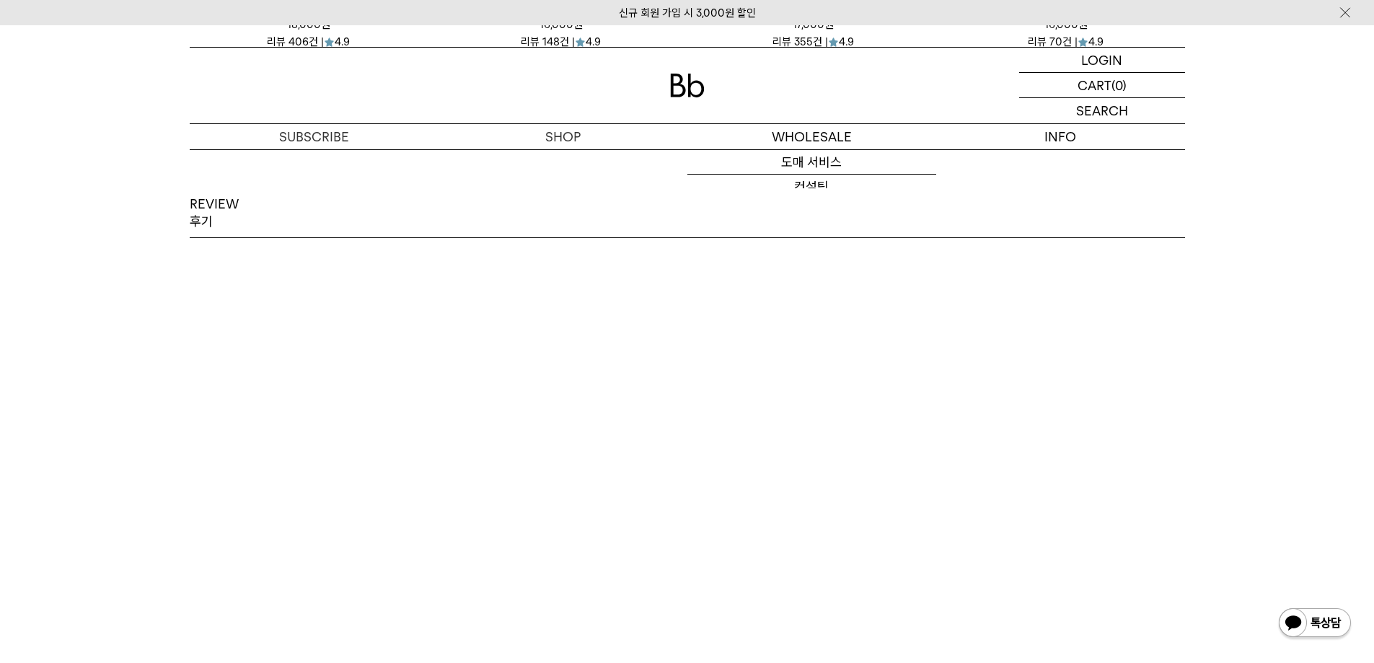
click at [671, 105] on div at bounding box center [687, 86] width 995 height 76
click at [676, 97] on img at bounding box center [687, 86] width 35 height 24
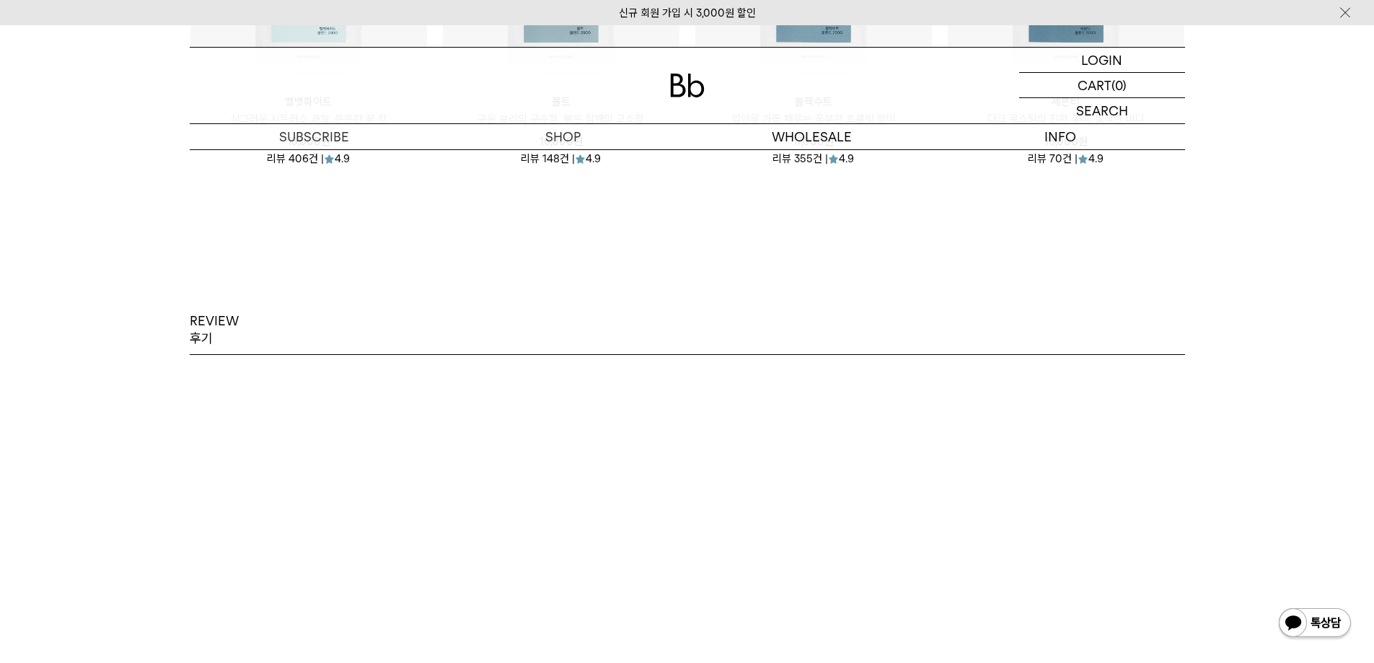
scroll to position [2235, 0]
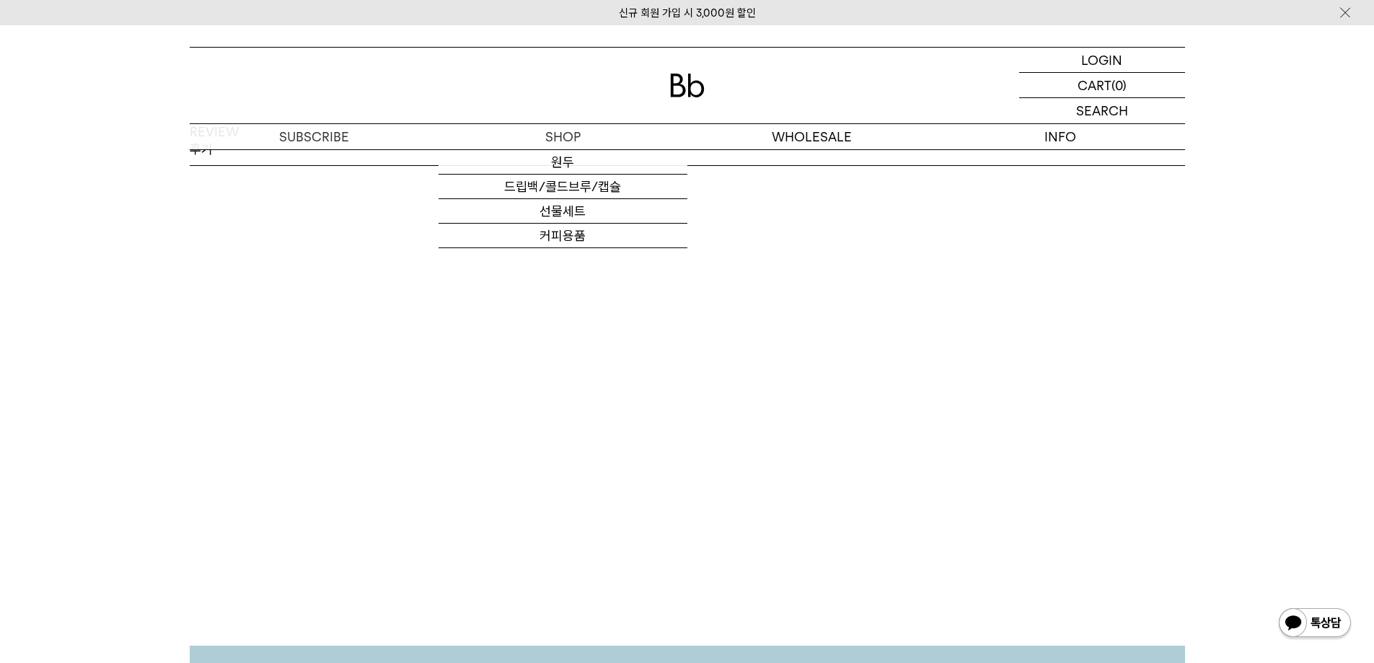
click at [681, 95] on img at bounding box center [687, 86] width 35 height 24
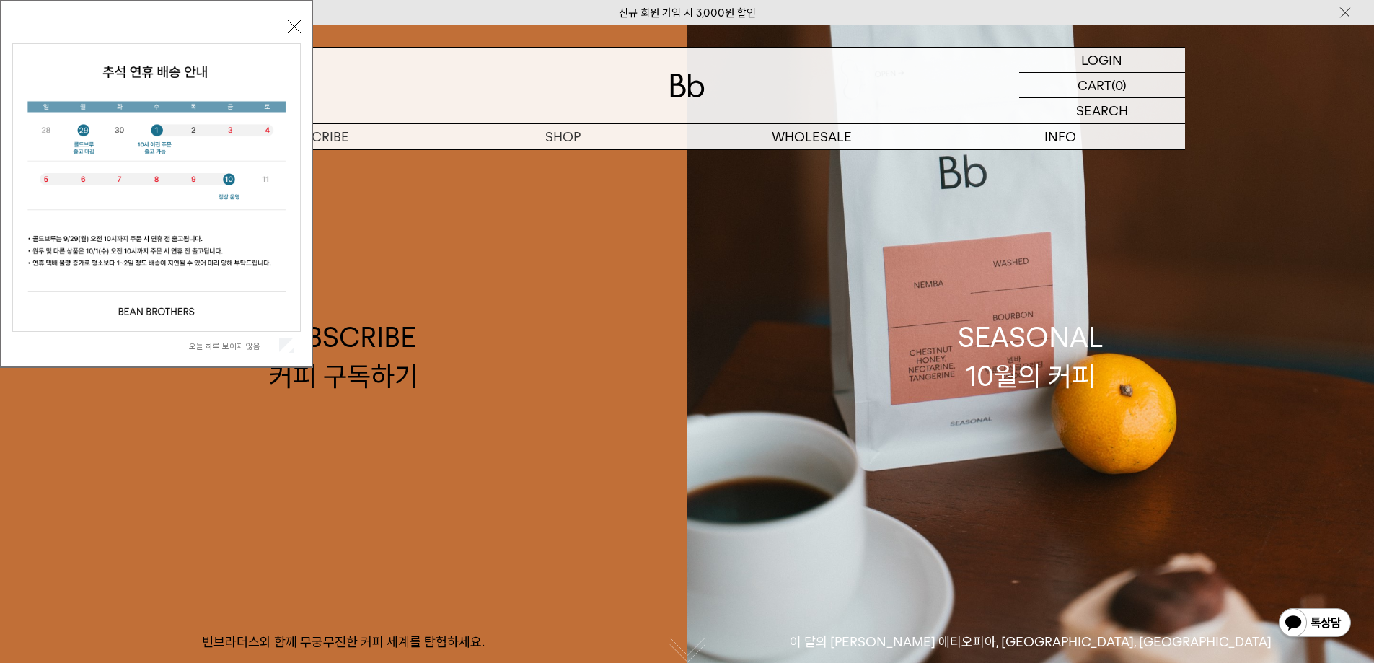
click at [293, 29] on button "닫기" at bounding box center [294, 26] width 13 height 13
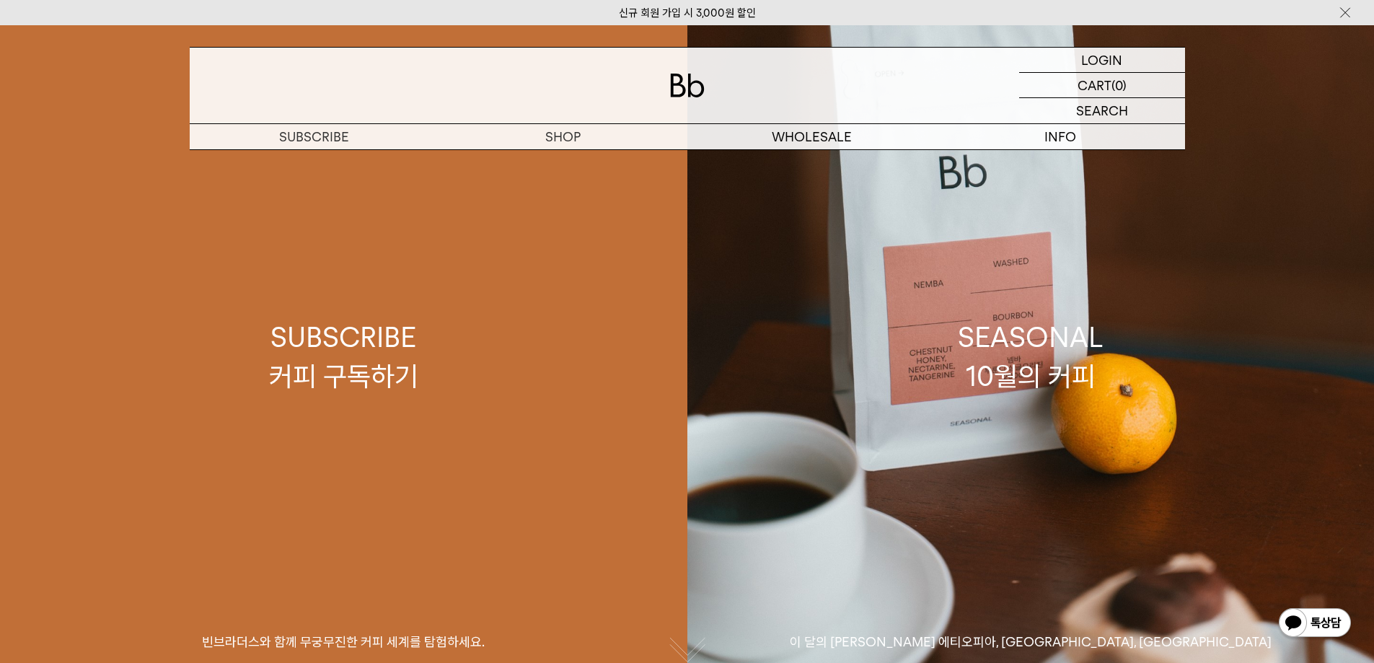
drag, startPoint x: 671, startPoint y: 248, endPoint x: 653, endPoint y: 231, distance: 24.0
click at [671, 247] on link "SUBSCRIBE 커피 구독하기 빈브라더스와 함께 무궁무진한 커피 세계를 탐험하세요." at bounding box center [343, 356] width 687 height 663
